Goal: Task Accomplishment & Management: Use online tool/utility

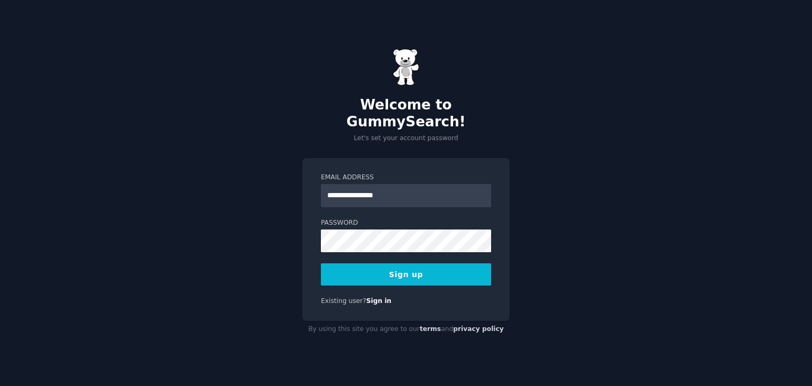
type input "**********"
click at [403, 263] on button "Sign up" at bounding box center [406, 274] width 170 height 22
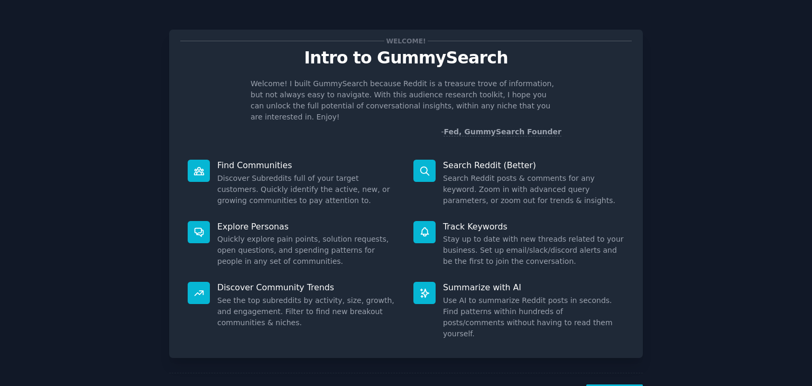
click at [76, 242] on div "Welcome! Intro to GummySearch Welcome! I built GummySearch because Reddit is a …" at bounding box center [406, 218] width 783 height 407
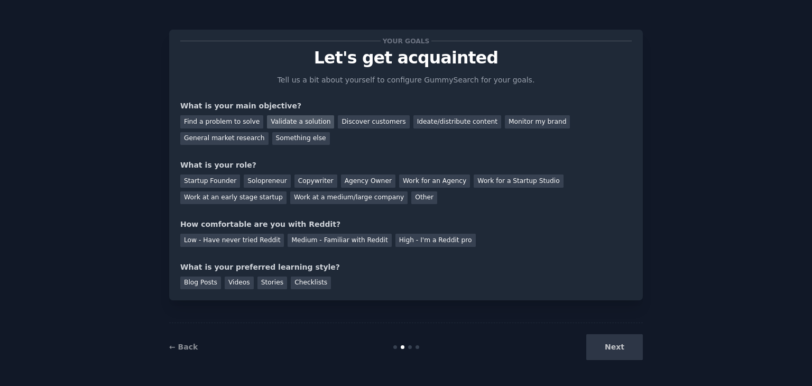
click at [295, 124] on div "Validate a solution" at bounding box center [300, 121] width 67 height 13
click at [226, 121] on div "Find a problem to solve" at bounding box center [221, 121] width 83 height 13
click at [286, 121] on div "Validate a solution" at bounding box center [300, 121] width 67 height 13
click at [262, 185] on div "Solopreneur" at bounding box center [267, 180] width 47 height 13
click at [301, 240] on div "Medium - Familiar with Reddit" at bounding box center [340, 240] width 104 height 13
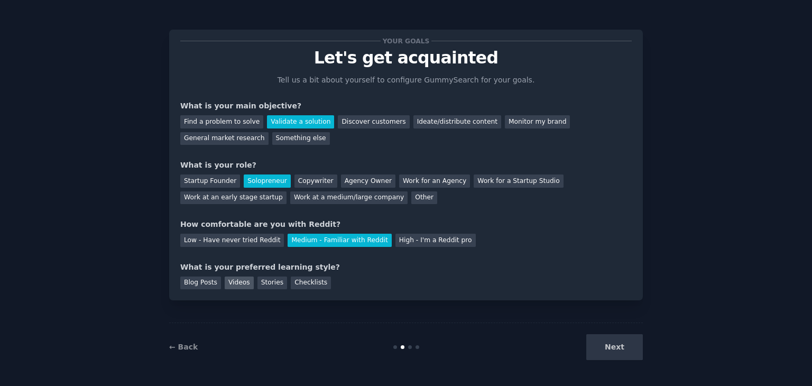
click at [237, 287] on div "Videos" at bounding box center [239, 283] width 29 height 13
click at [618, 345] on button "Next" at bounding box center [614, 347] width 57 height 26
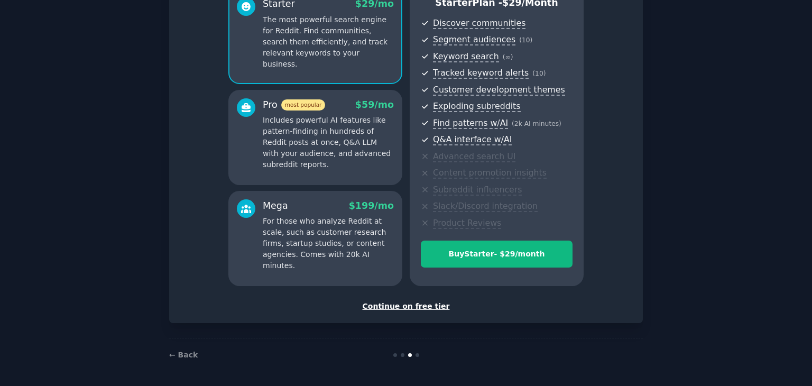
scroll to position [106, 0]
click at [412, 303] on div "Continue on free tier" at bounding box center [406, 306] width 452 height 11
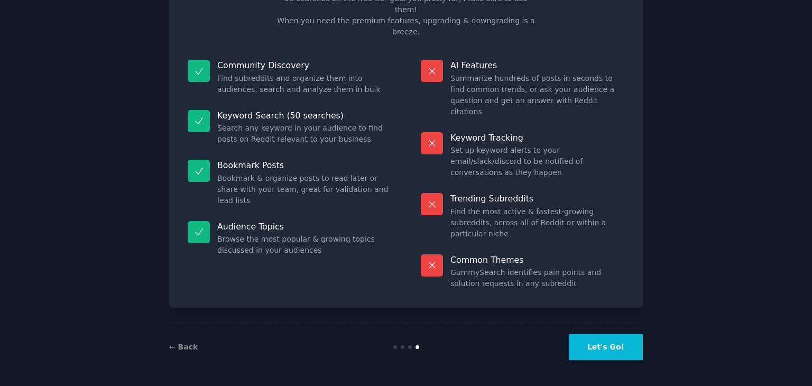
scroll to position [25, 0]
